Goal: Task Accomplishment & Management: Complete application form

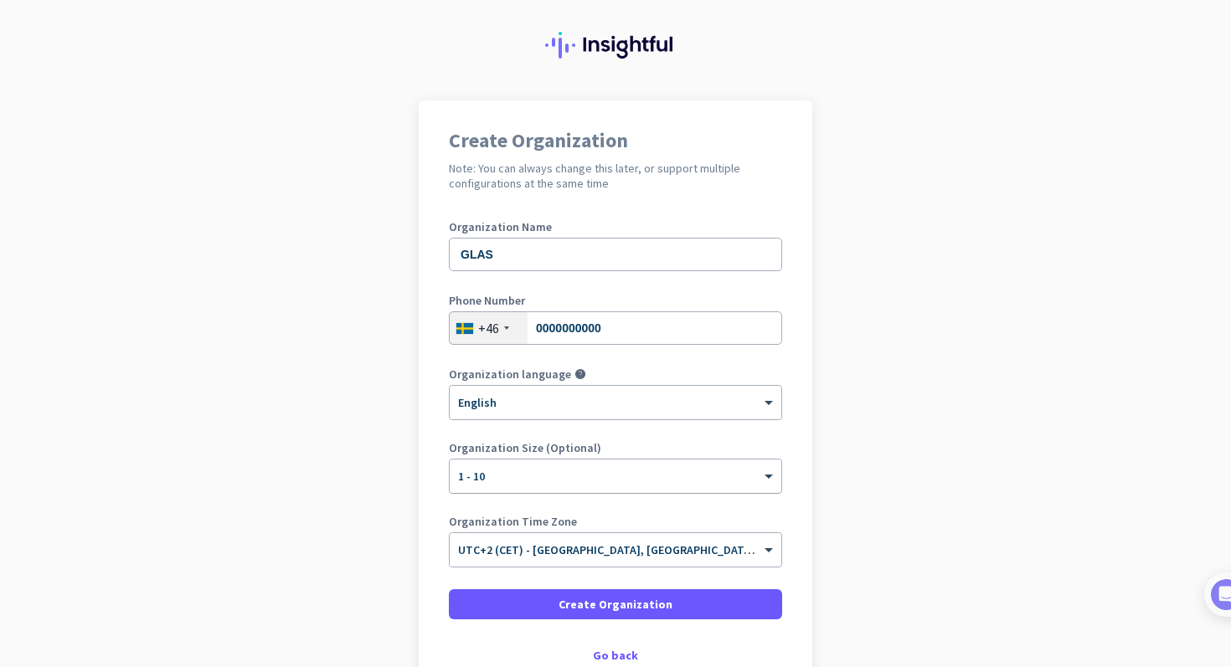
scroll to position [45, 0]
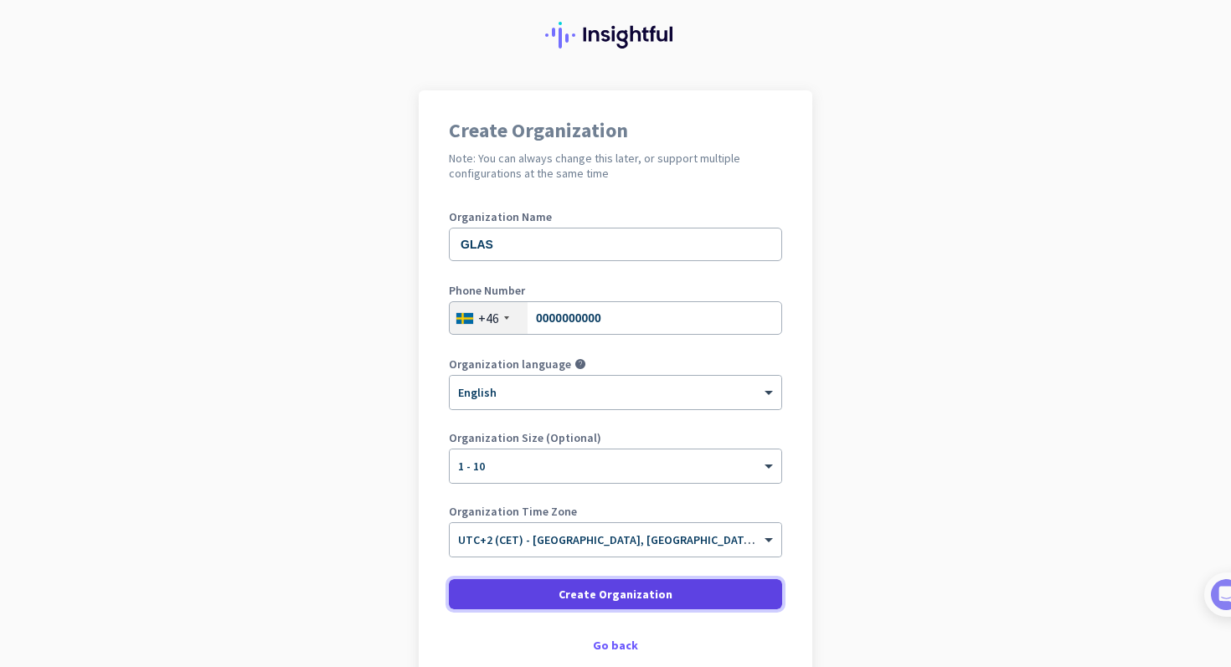
click at [709, 591] on span at bounding box center [615, 594] width 333 height 40
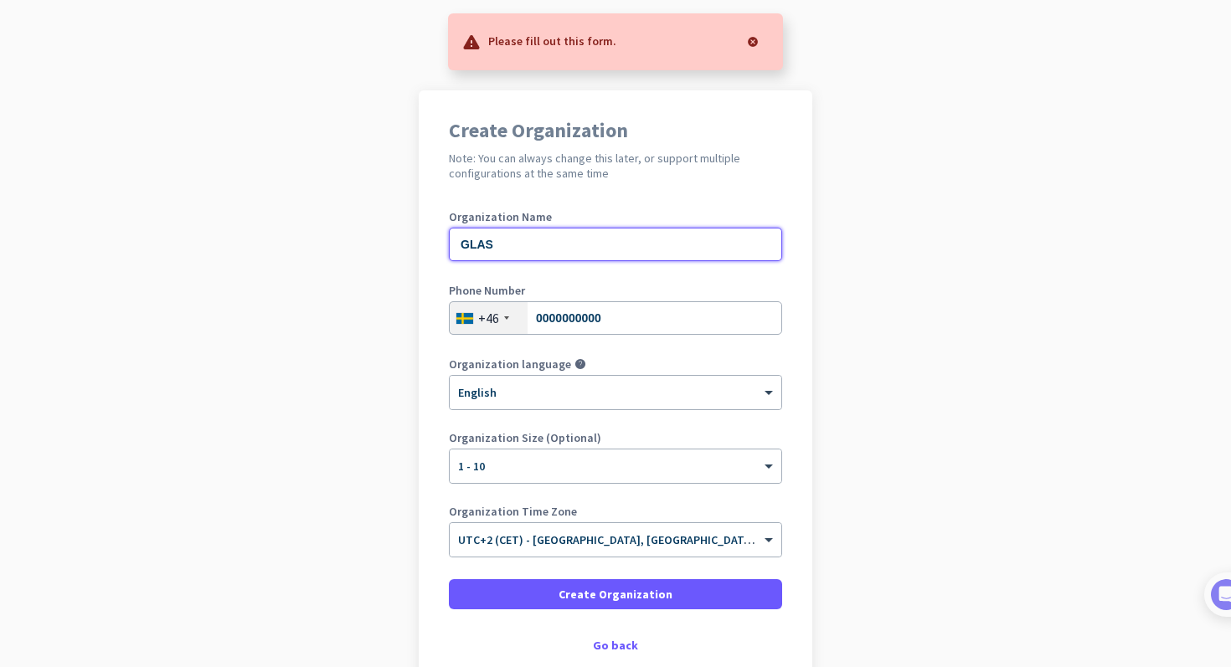
click at [639, 258] on input "GLAS" at bounding box center [615, 244] width 333 height 33
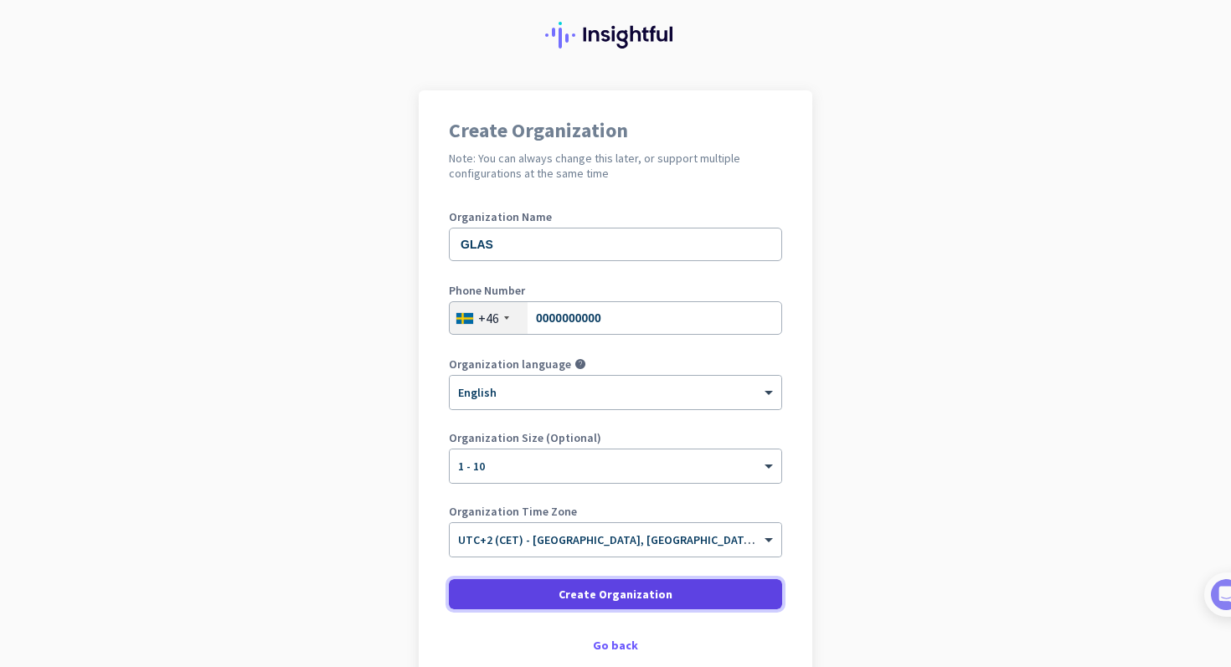
click at [610, 599] on span "Create Organization" at bounding box center [615, 594] width 114 height 17
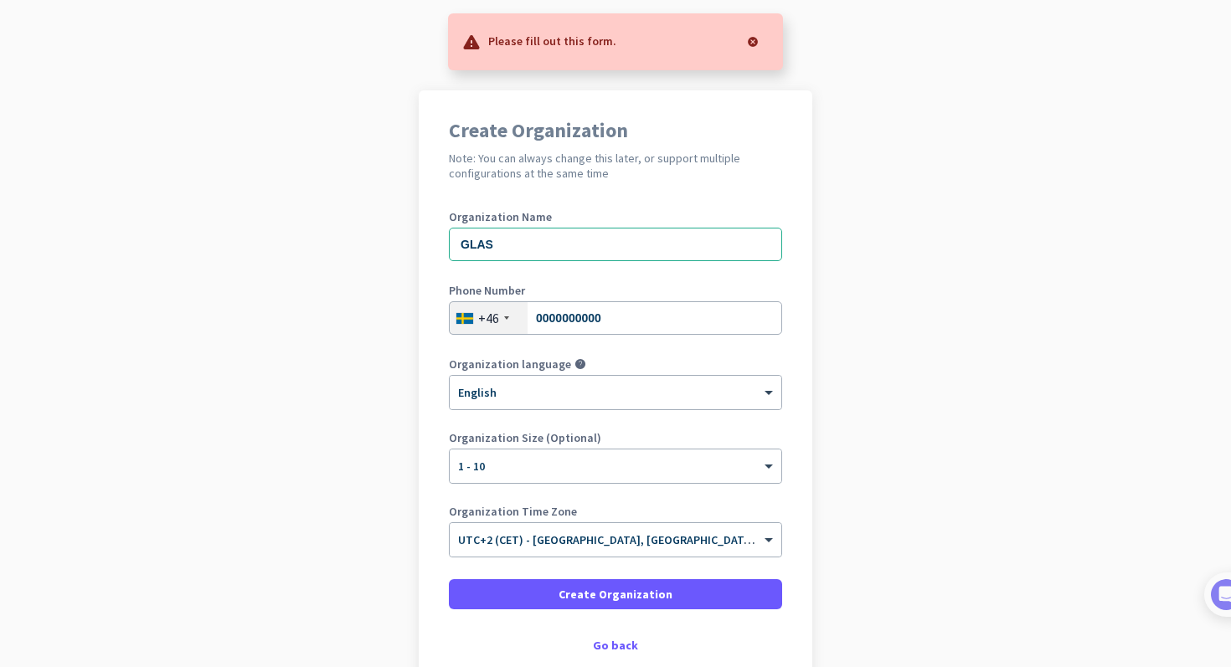
click at [548, 152] on h2 "Note: You can always change this later, or support multiple configurations at t…" at bounding box center [615, 166] width 333 height 30
click at [542, 237] on input "GLAS" at bounding box center [615, 244] width 333 height 33
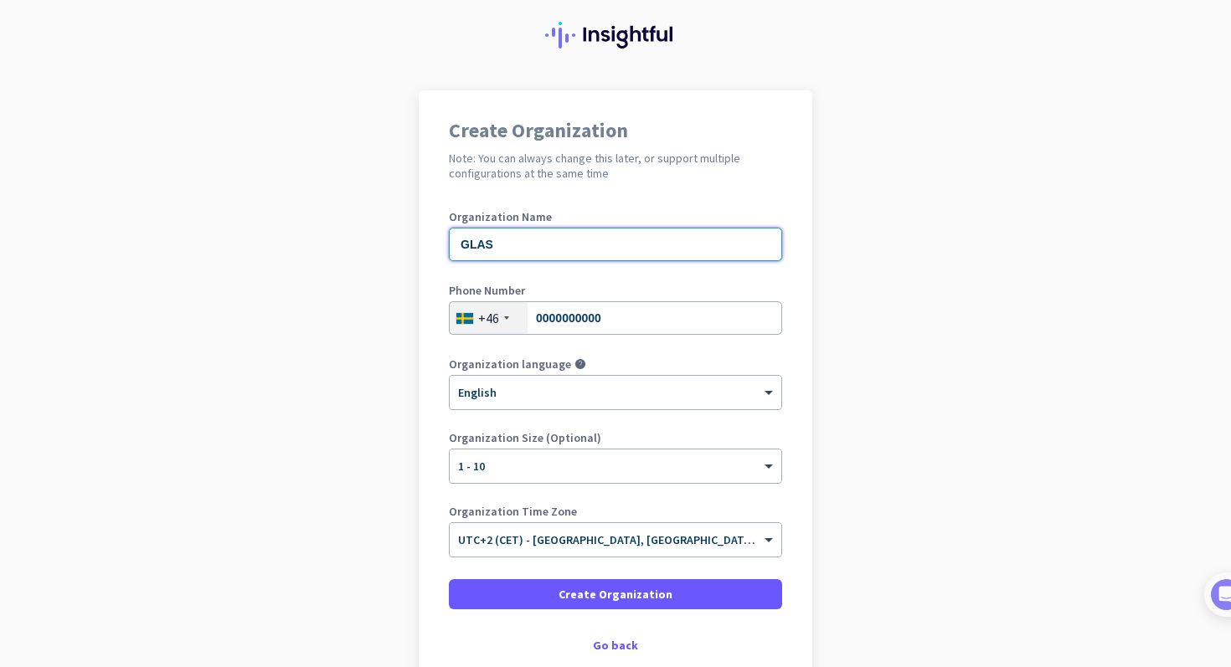
click at [532, 240] on input "GLAS" at bounding box center [615, 244] width 333 height 33
type input "GLAS"
click at [609, 642] on div "Go back" at bounding box center [615, 646] width 333 height 12
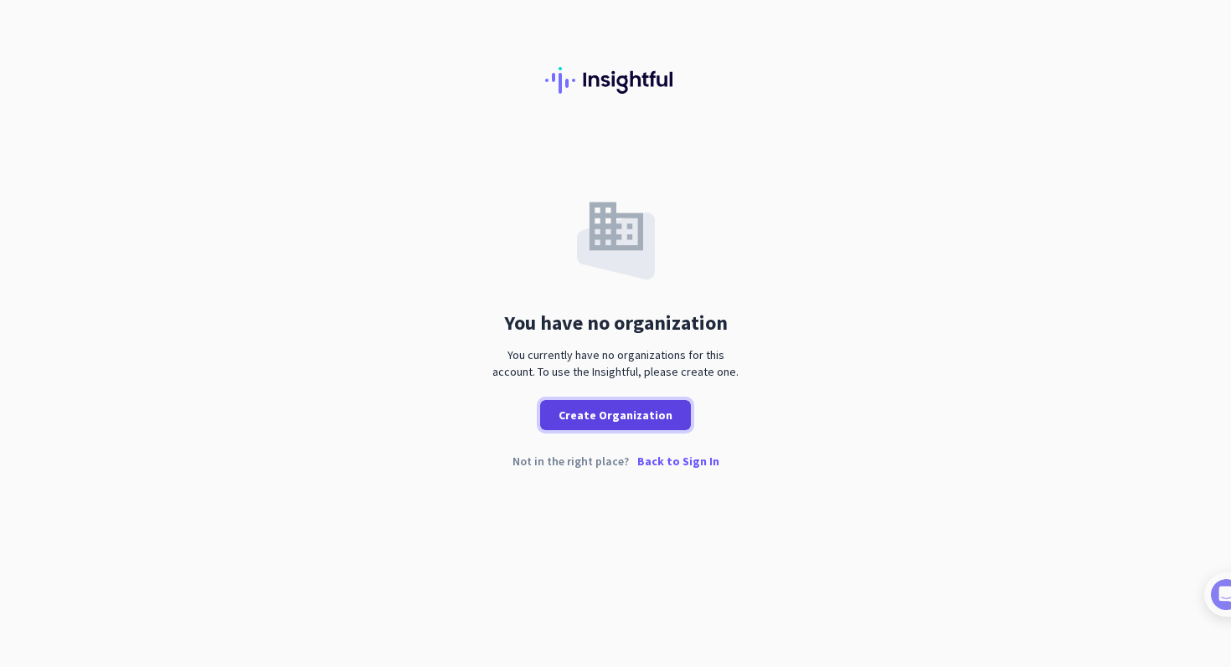
click at [624, 406] on span at bounding box center [615, 415] width 151 height 40
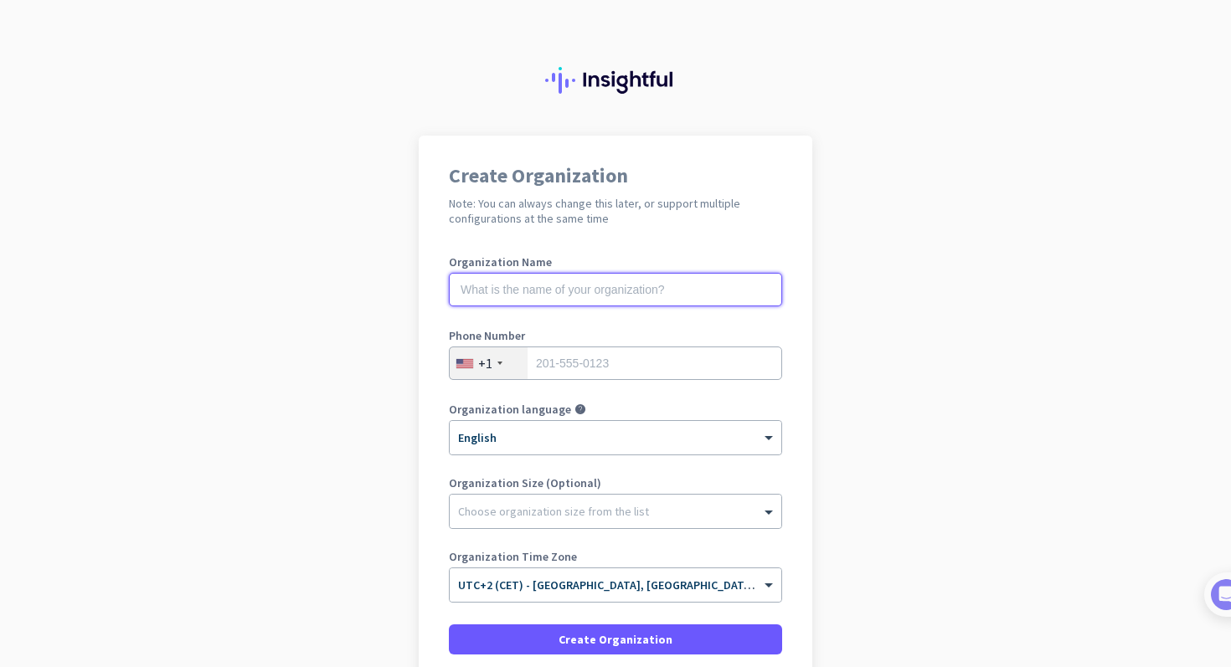
click at [580, 286] on input "text" at bounding box center [615, 289] width 333 height 33
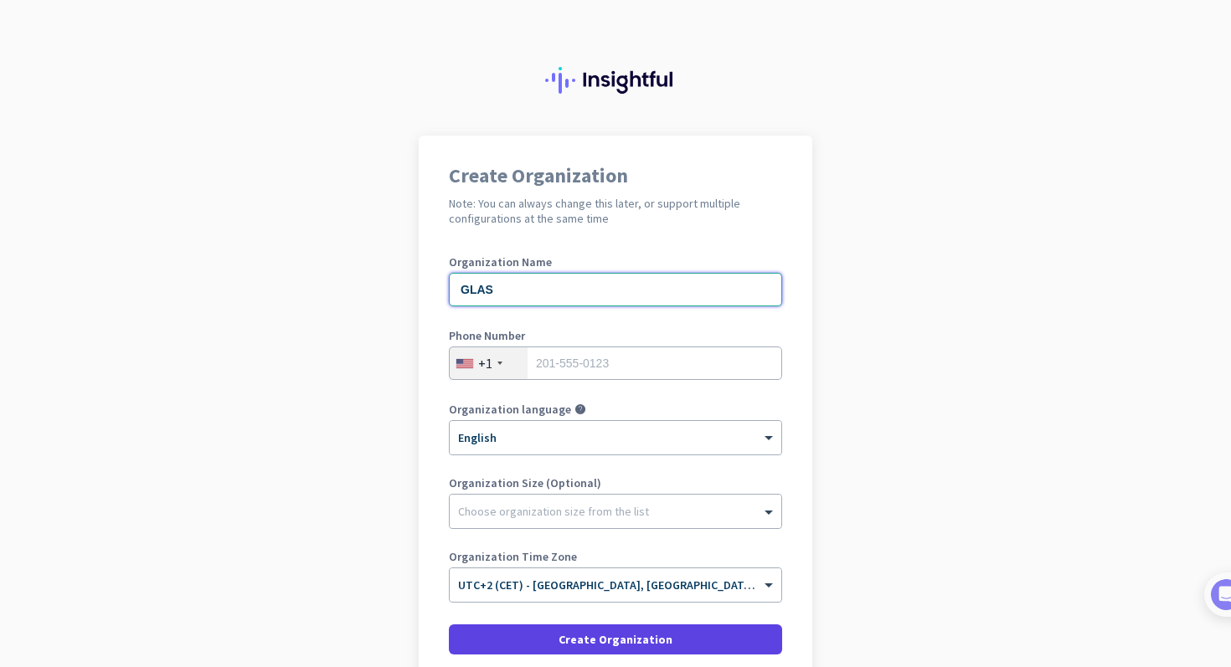
type input "GLAS"
click at [582, 645] on span "Create Organization" at bounding box center [615, 639] width 114 height 17
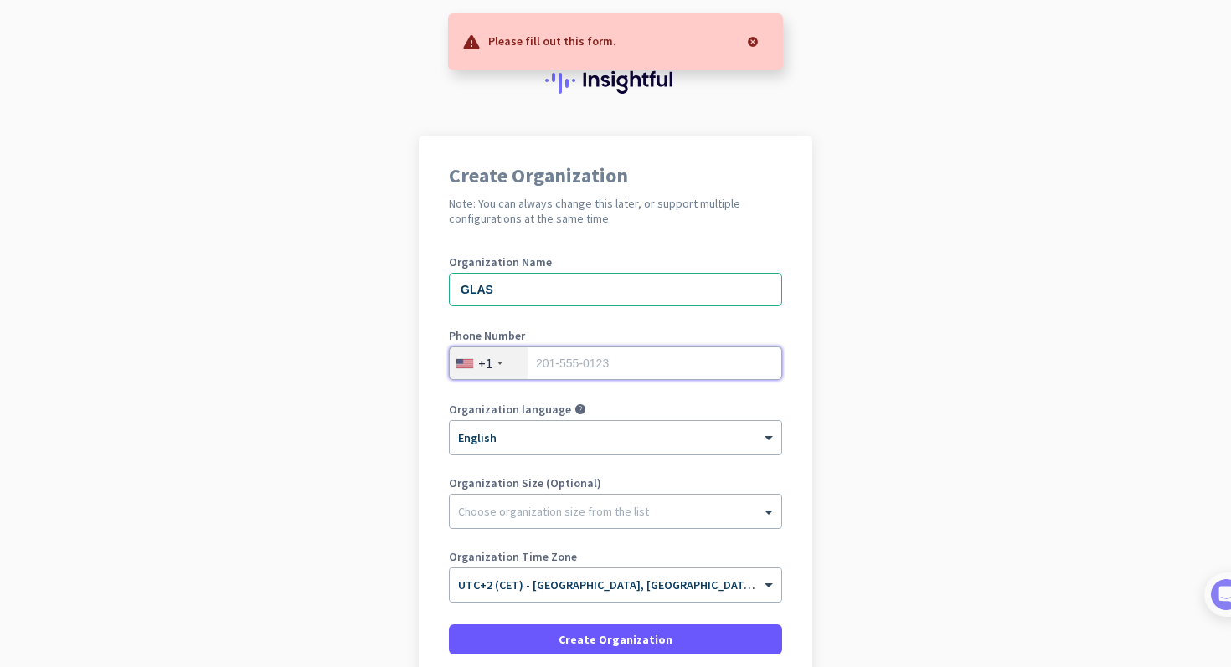
click at [557, 365] on input "tel" at bounding box center [615, 363] width 333 height 33
click at [502, 362] on div "+1" at bounding box center [489, 363] width 78 height 32
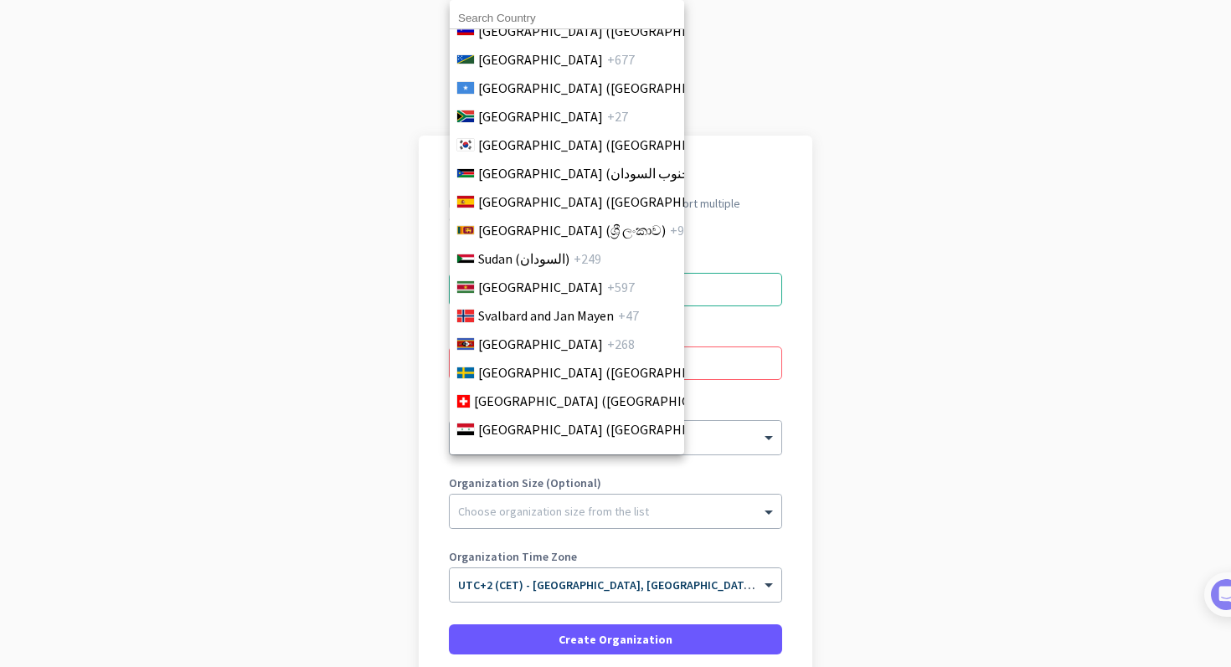
scroll to position [5794, 0]
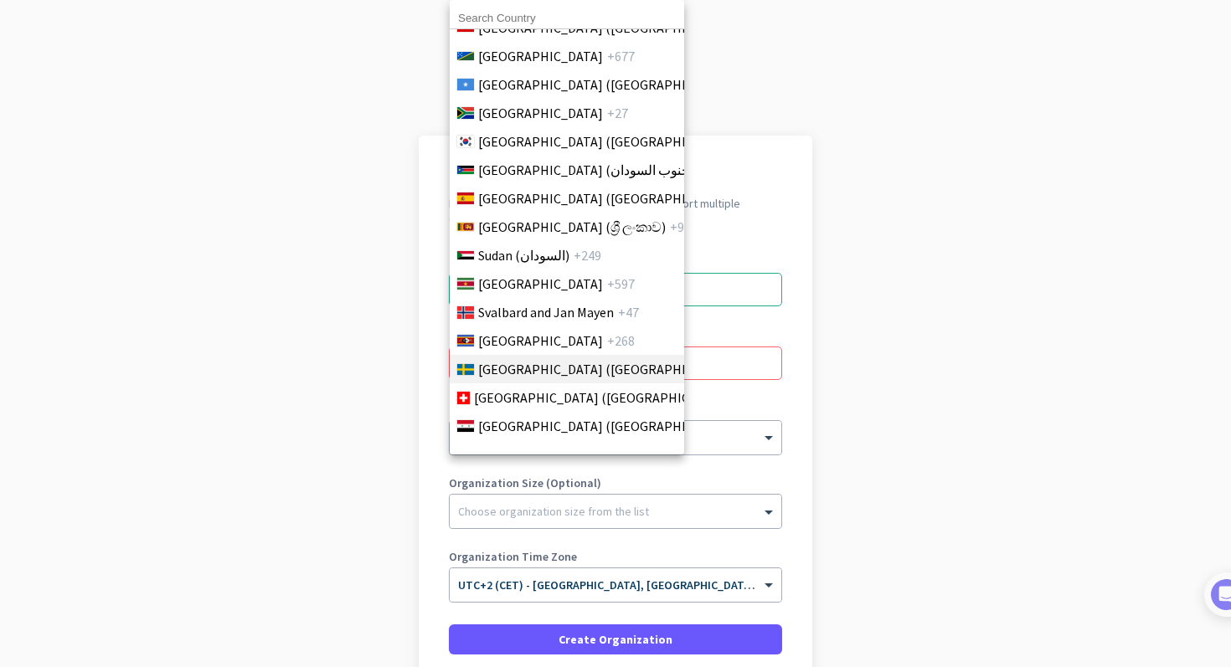
click at [532, 370] on span "[GEOGRAPHIC_DATA] ([GEOGRAPHIC_DATA])" at bounding box center [608, 369] width 261 height 20
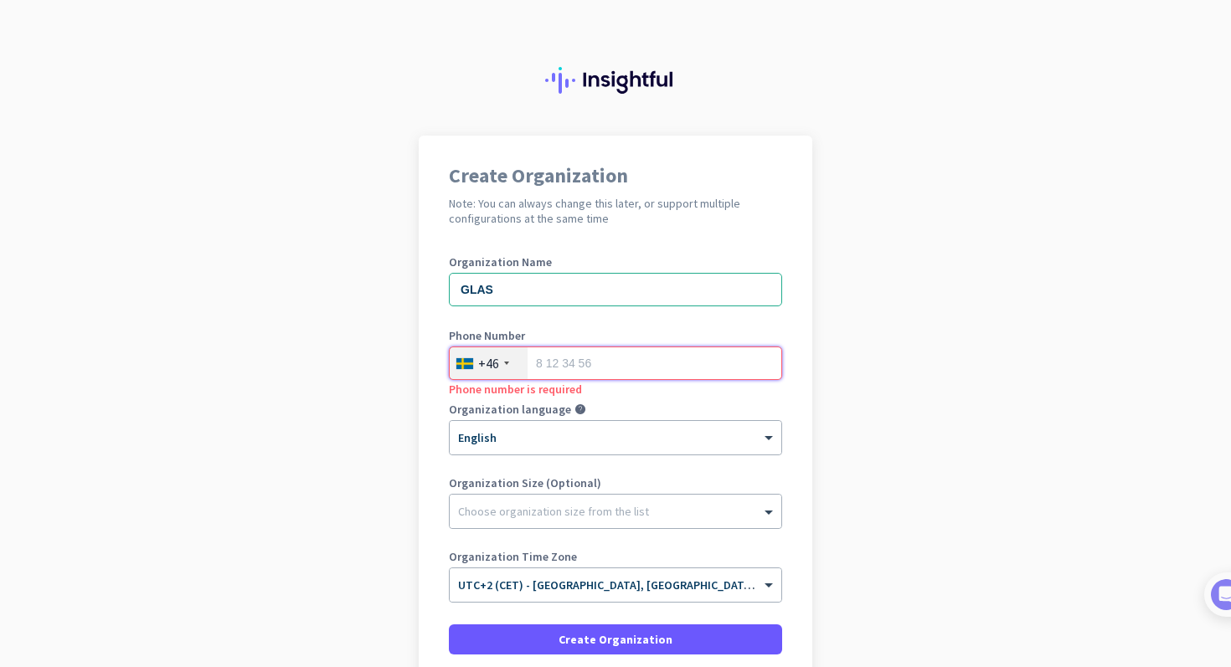
click at [569, 366] on input "tel" at bounding box center [615, 363] width 333 height 33
paste input "0723098700"
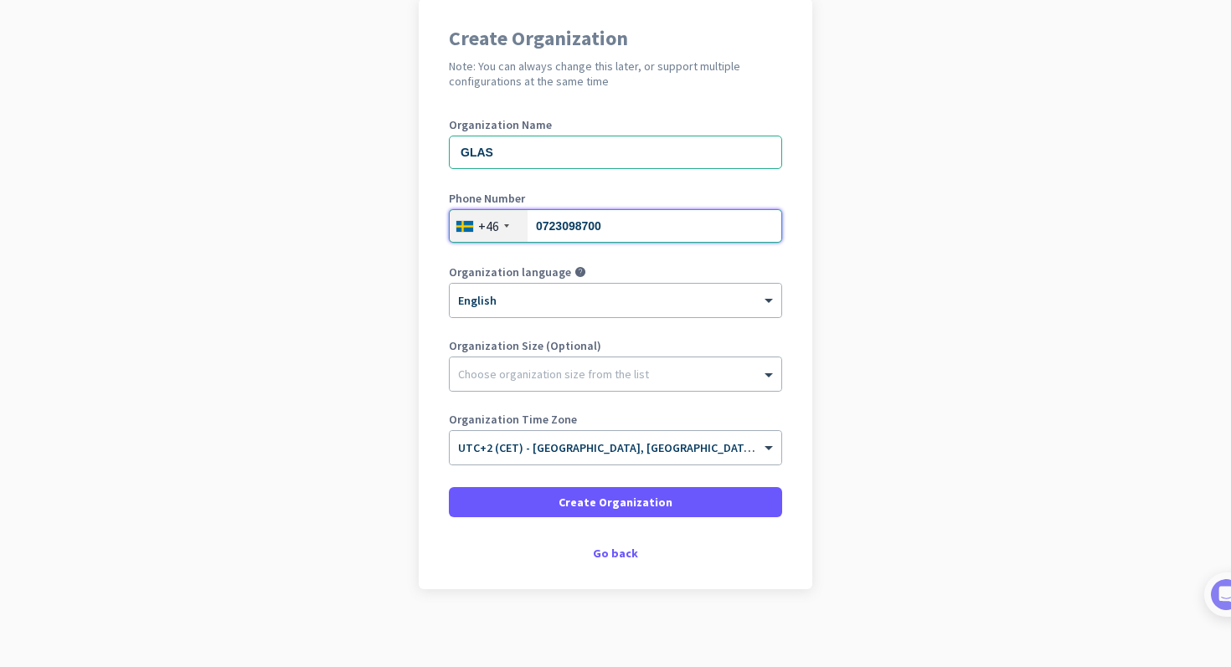
scroll to position [138, 0]
type input "0723098700"
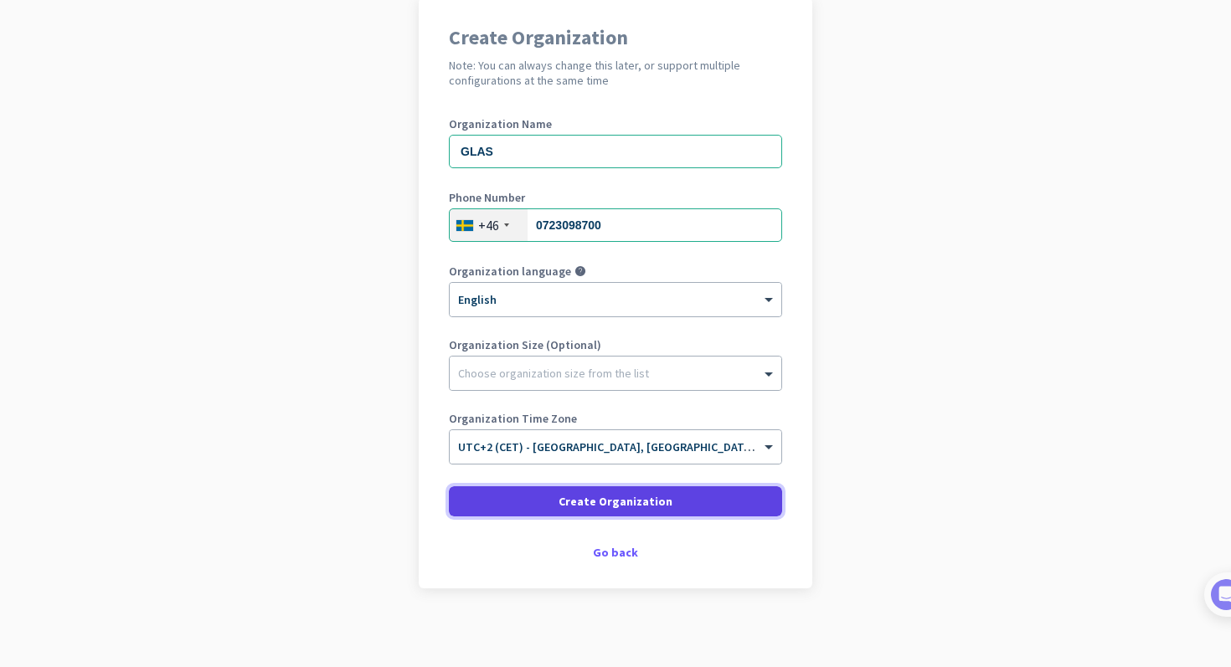
click at [644, 506] on span "Create Organization" at bounding box center [615, 501] width 114 height 17
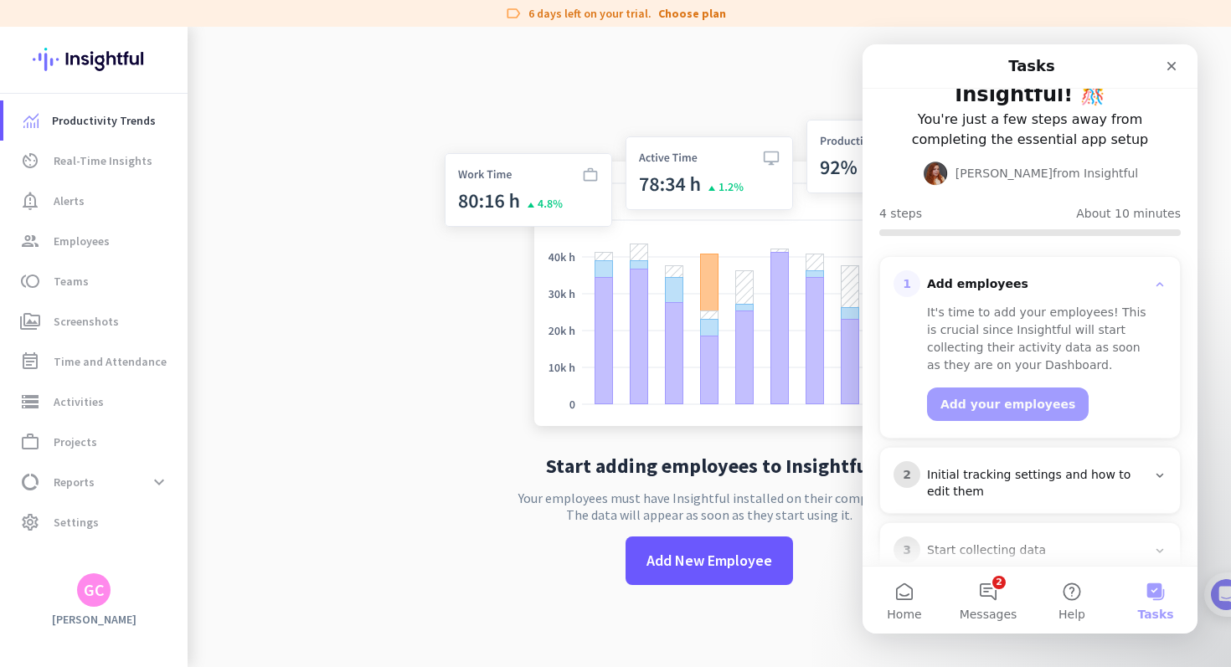
scroll to position [64, 0]
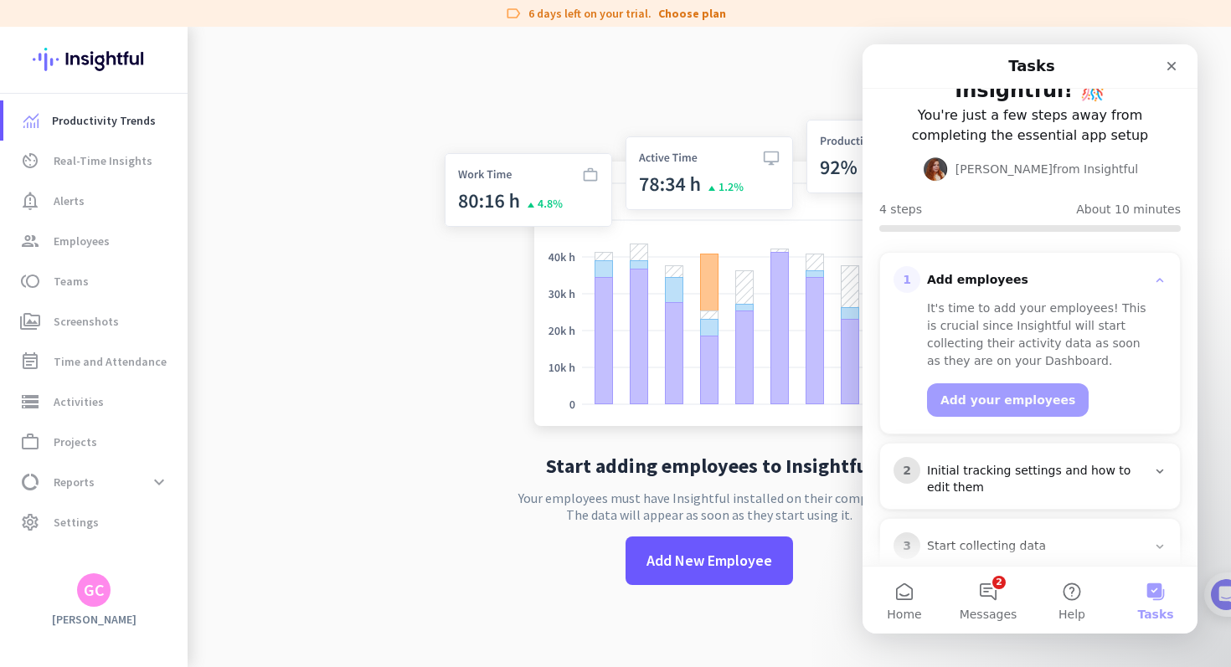
click at [982, 300] on div "It's time to add your employees! This is crucial since Insightful will start co…" at bounding box center [1040, 335] width 227 height 70
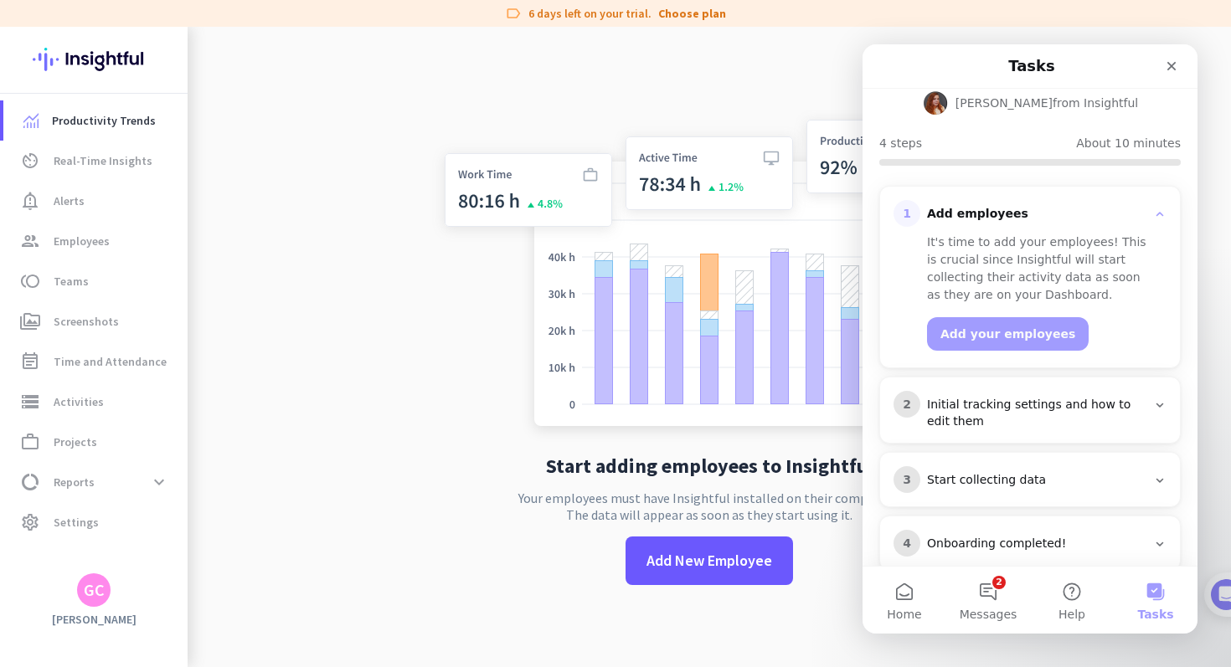
click at [475, 344] on img at bounding box center [709, 276] width 554 height 333
click at [131, 158] on span "Real-Time Insights" at bounding box center [103, 161] width 99 height 20
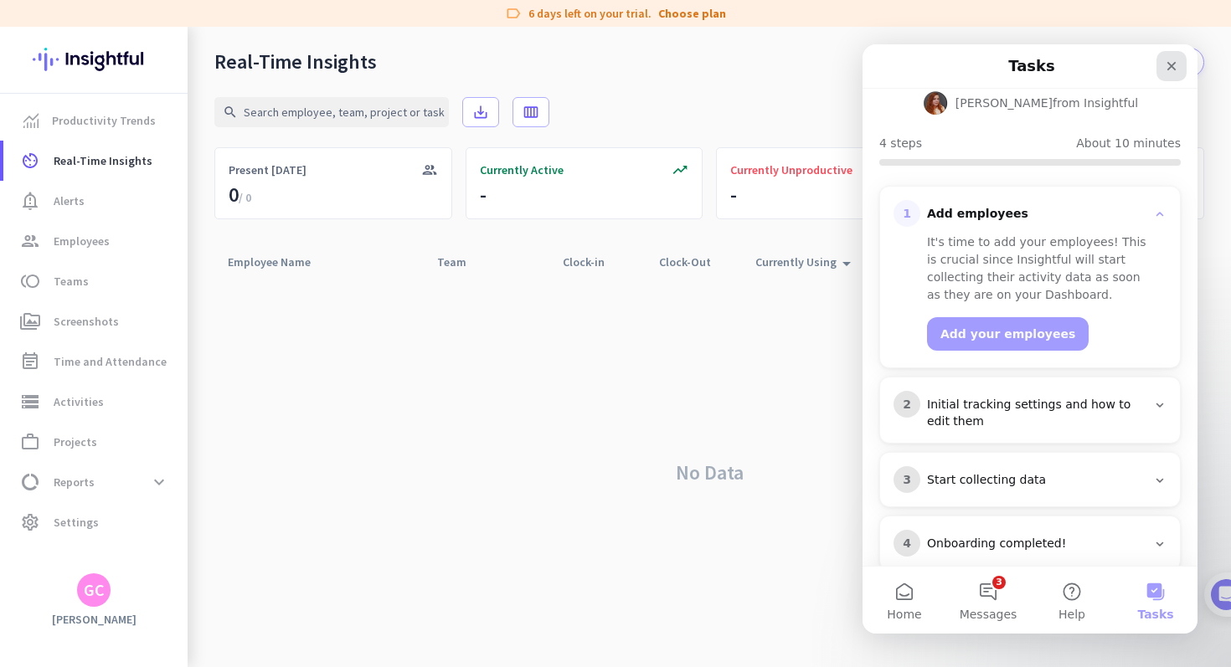
click at [1173, 69] on icon "Close" at bounding box center [1171, 66] width 9 height 9
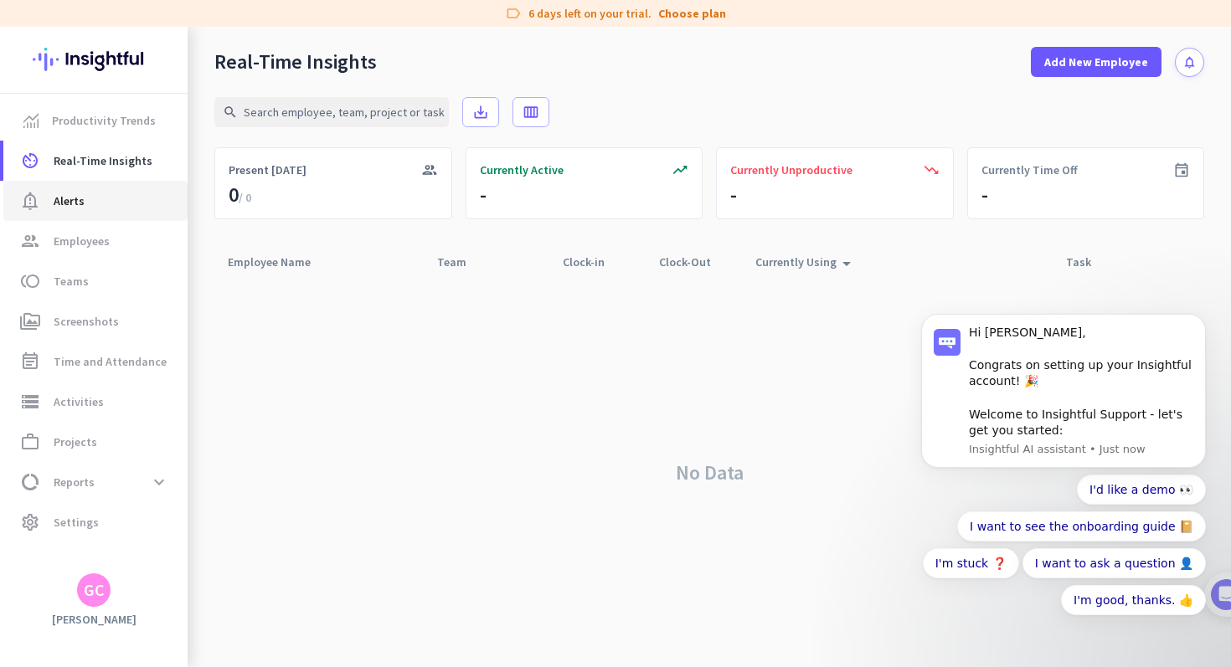
click at [116, 218] on link "notification_important Alerts" at bounding box center [95, 201] width 184 height 40
click at [116, 237] on span "group Employees" at bounding box center [95, 241] width 157 height 20
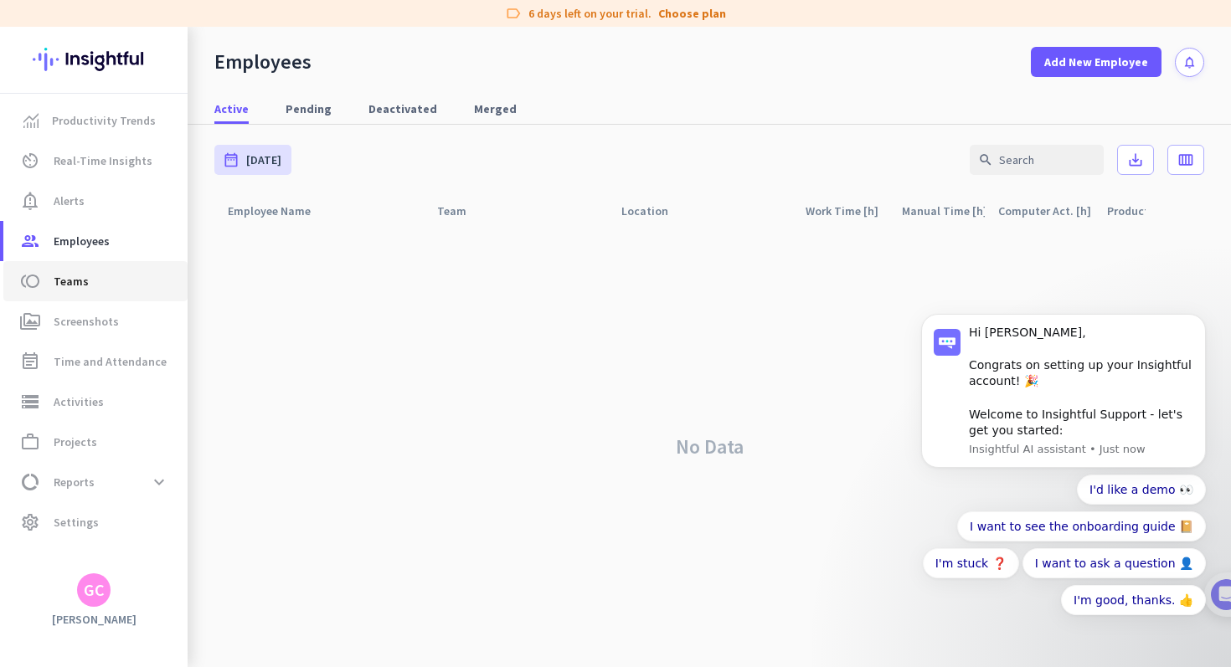
click at [120, 278] on span "toll Teams" at bounding box center [95, 281] width 157 height 20
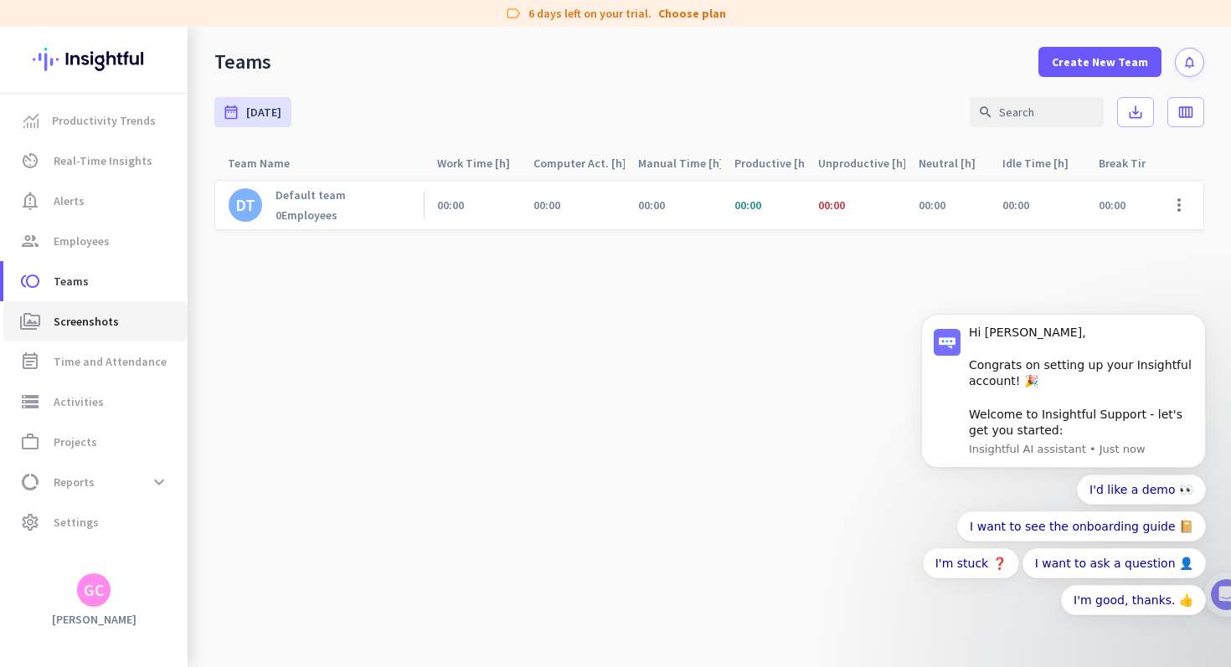
click at [111, 331] on span "Screenshots" at bounding box center [86, 321] width 65 height 20
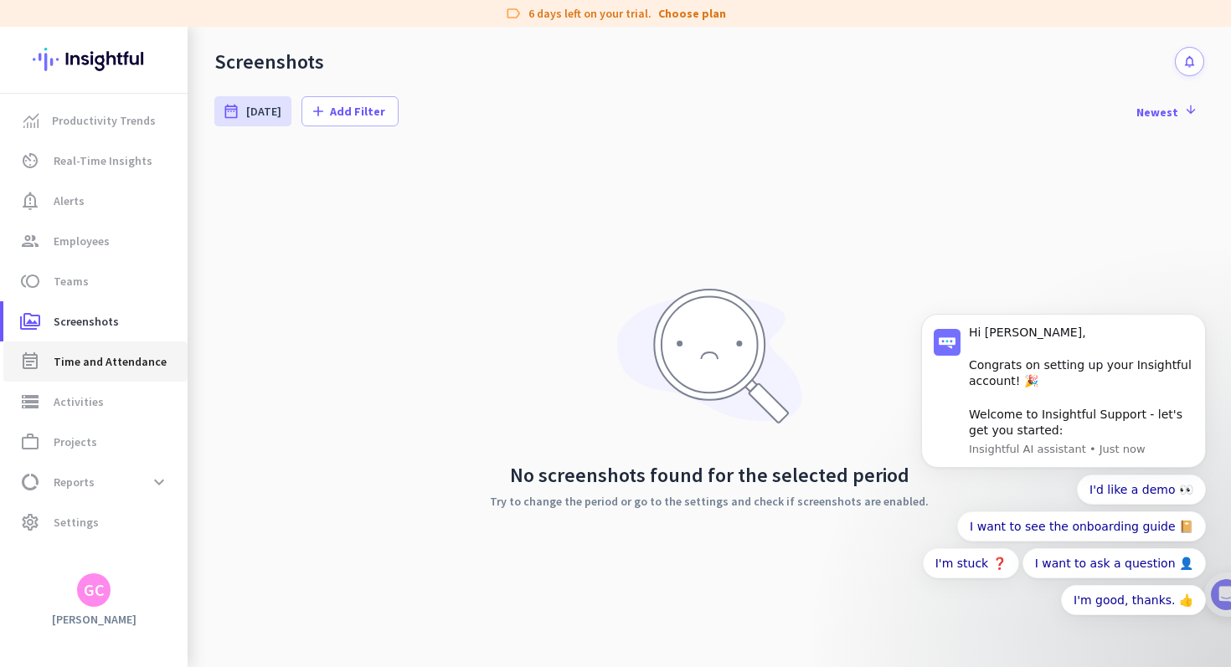
click at [110, 367] on span "Time and Attendance" at bounding box center [110, 362] width 113 height 20
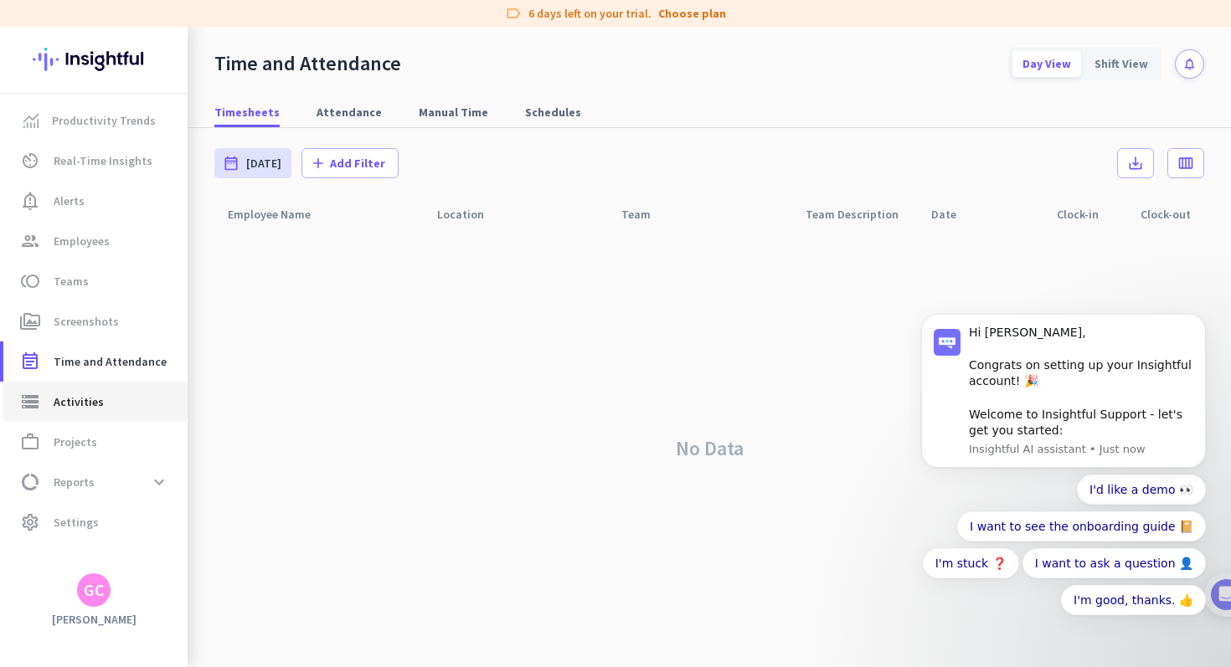
click at [110, 402] on span "storage Activities" at bounding box center [95, 402] width 157 height 20
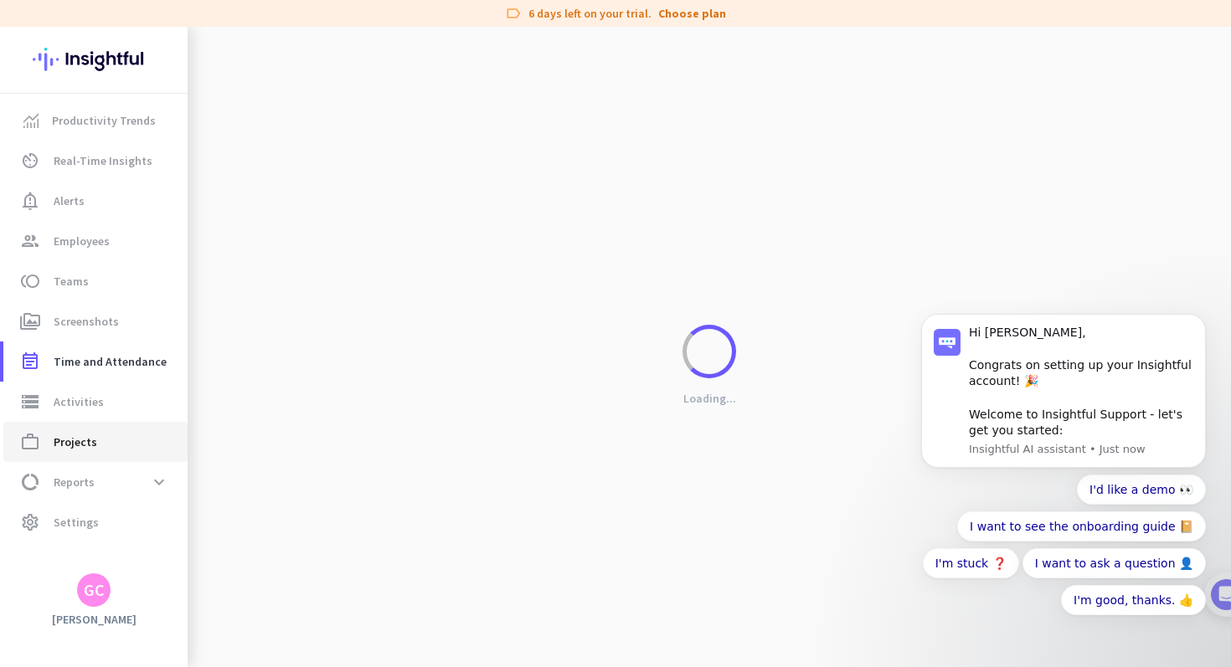
click at [110, 437] on span "work_outline Projects" at bounding box center [95, 442] width 157 height 20
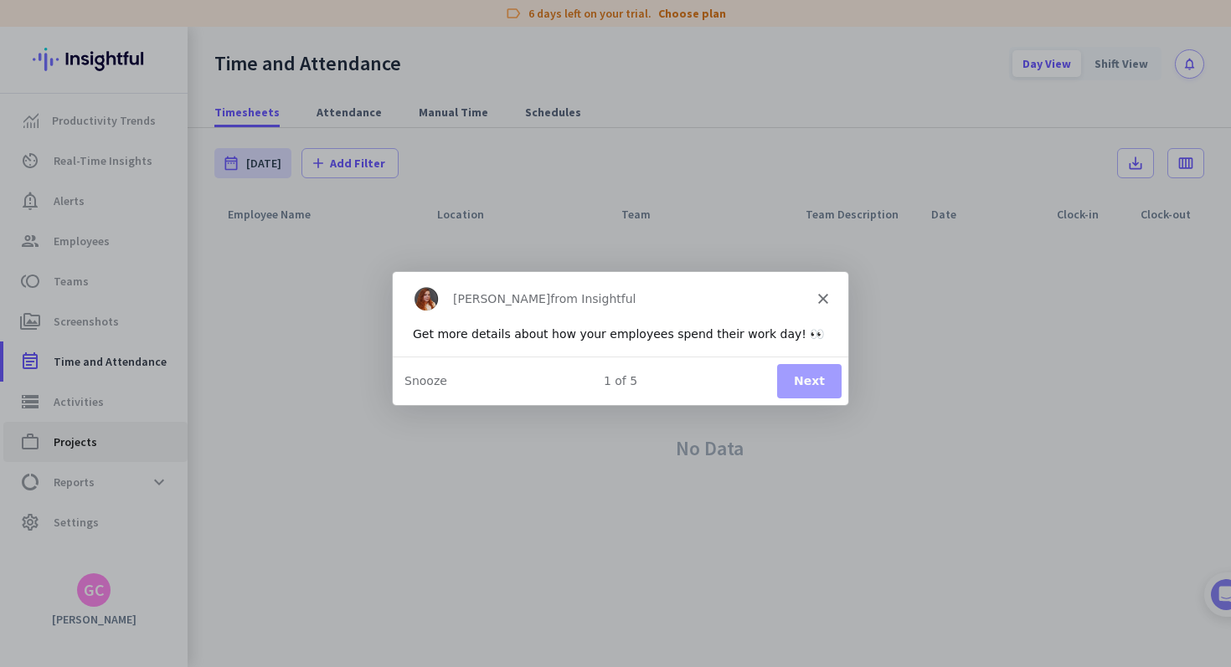
type input "[DATE] - [DATE]"
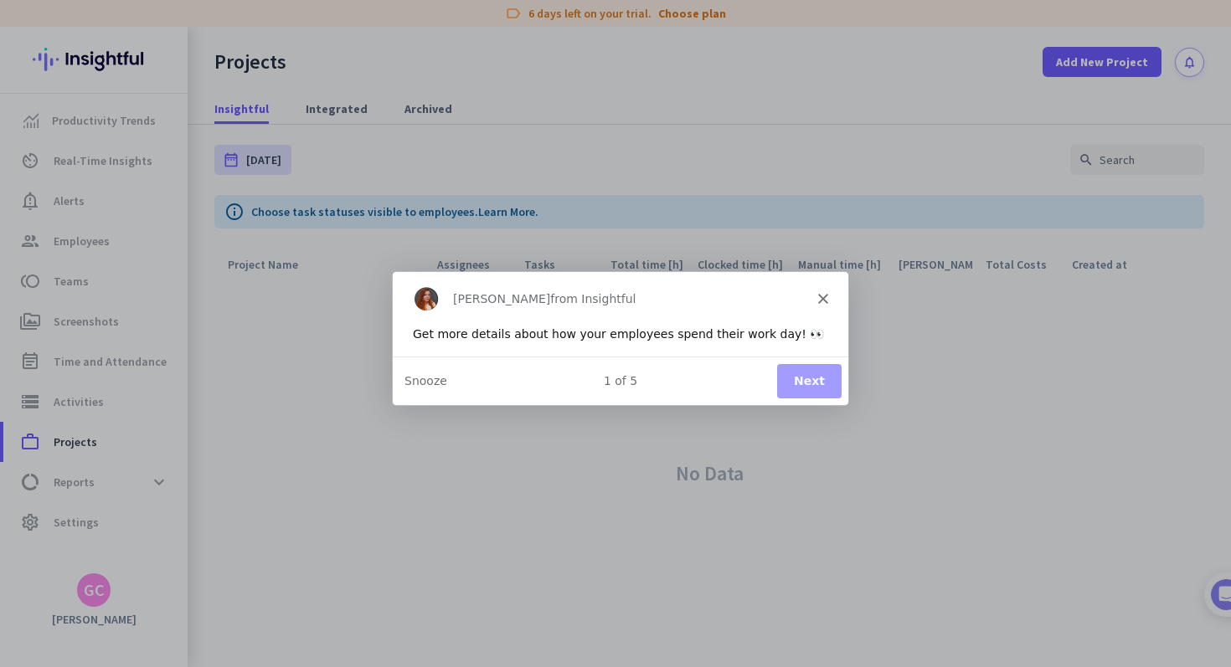
click at [824, 295] on polygon "Close" at bounding box center [822, 298] width 10 height 10
